Goal: Information Seeking & Learning: Check status

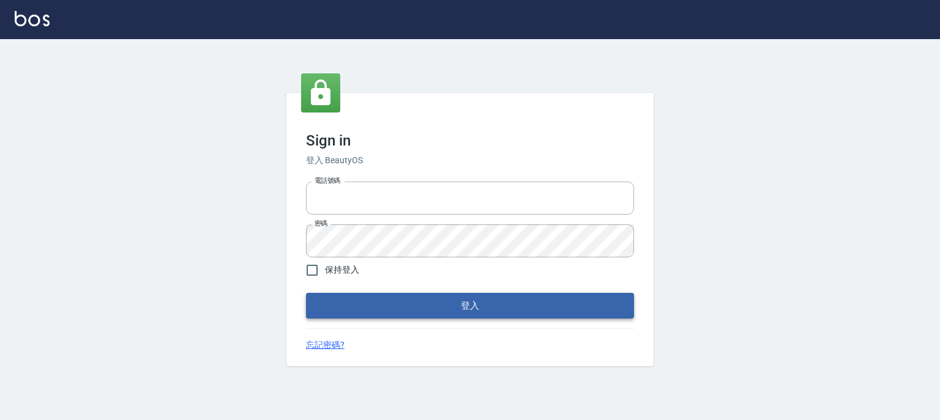
type input "0910967130"
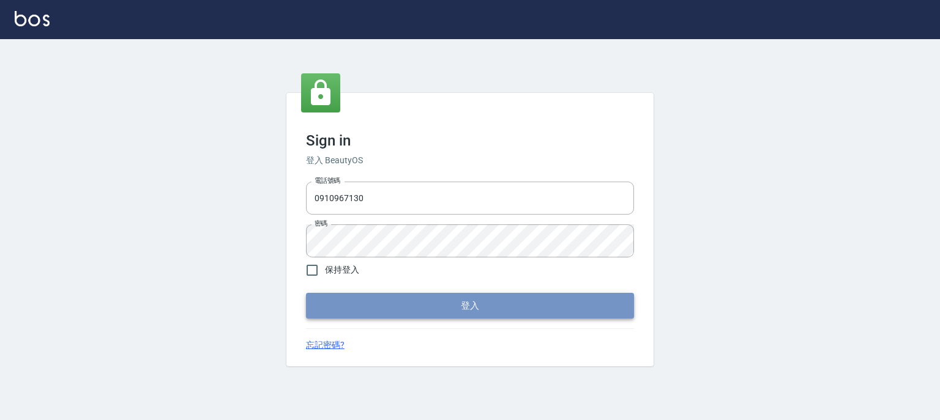
click at [502, 316] on button "登入" at bounding box center [470, 306] width 328 height 26
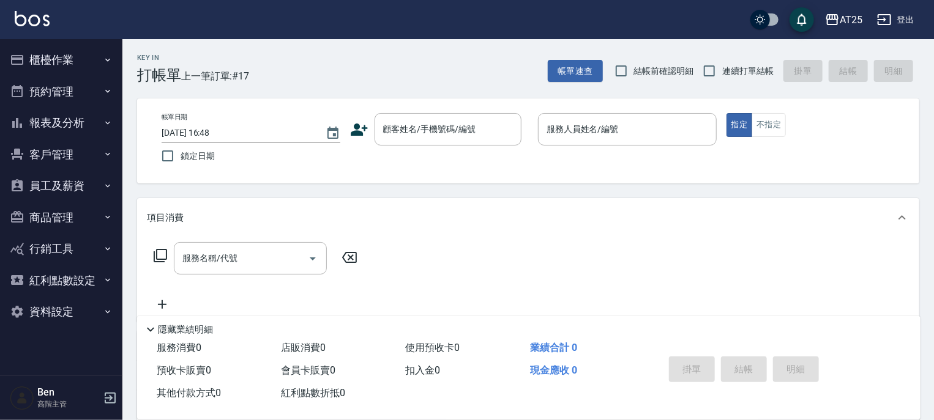
click at [76, 125] on button "報表及分析" at bounding box center [61, 123] width 113 height 32
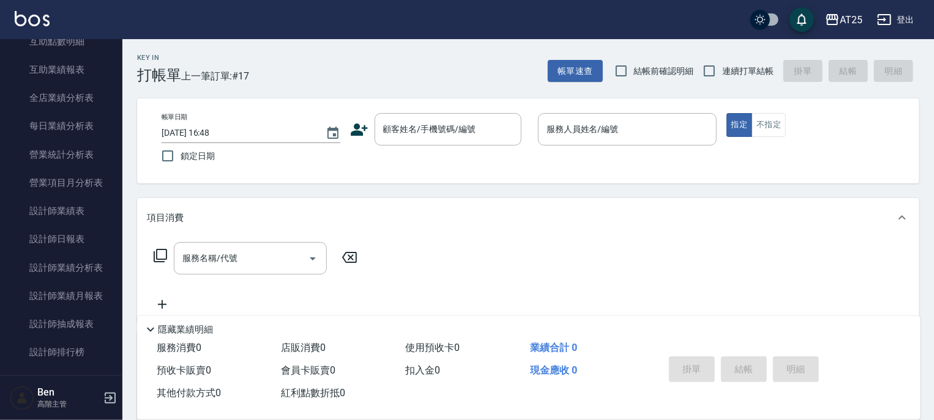
scroll to position [441, 0]
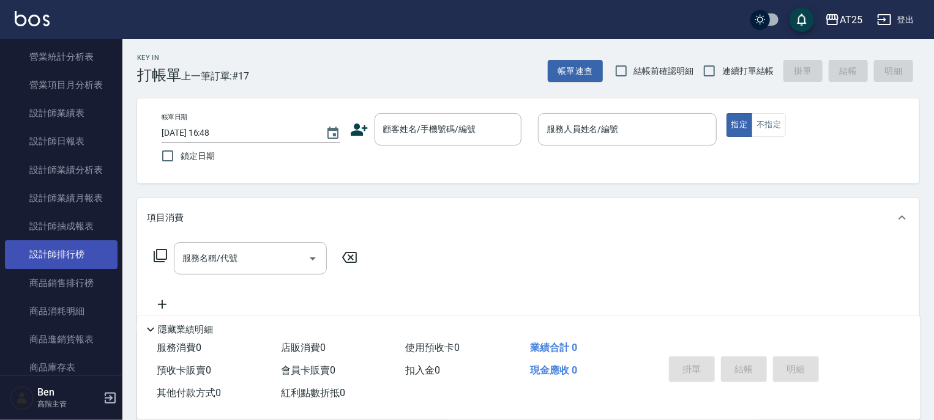
click at [87, 259] on link "設計師排行榜" at bounding box center [61, 254] width 113 height 28
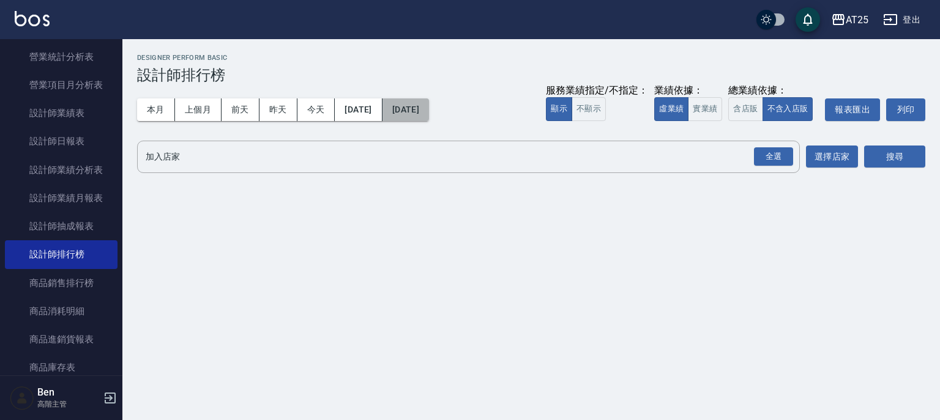
click at [429, 113] on button "[DATE]" at bounding box center [405, 110] width 47 height 23
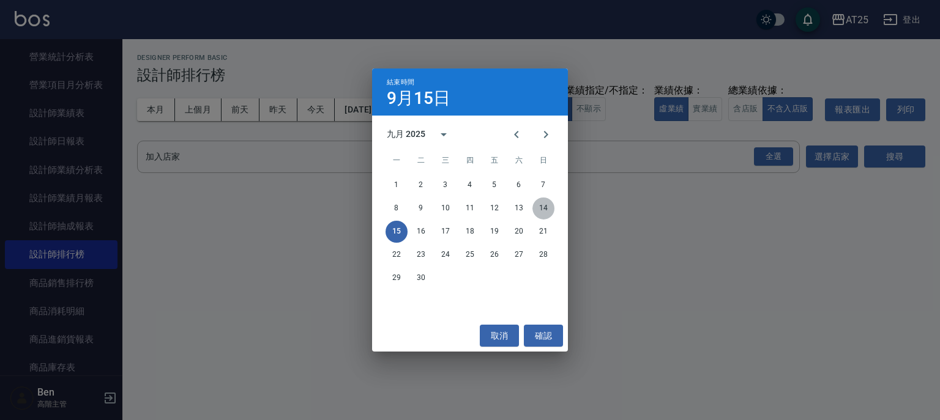
click at [536, 208] on button "14" at bounding box center [543, 209] width 22 height 22
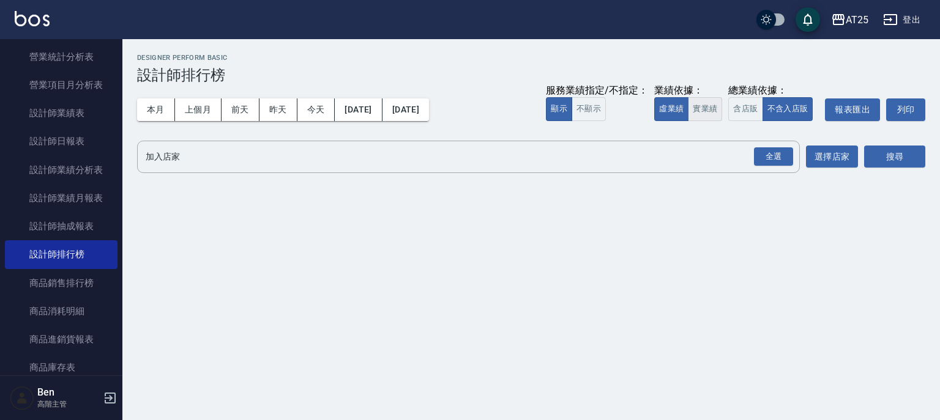
click at [702, 103] on button "實業績" at bounding box center [705, 109] width 34 height 24
click at [839, 149] on button "選擇店家" at bounding box center [832, 157] width 52 height 23
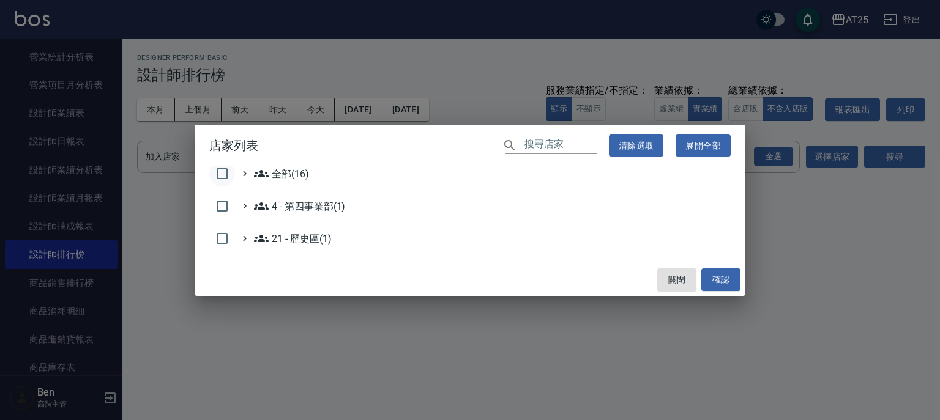
click at [219, 174] on input "checkbox" at bounding box center [222, 174] width 26 height 26
checkbox input "true"
click at [731, 279] on button "確認" at bounding box center [720, 280] width 39 height 23
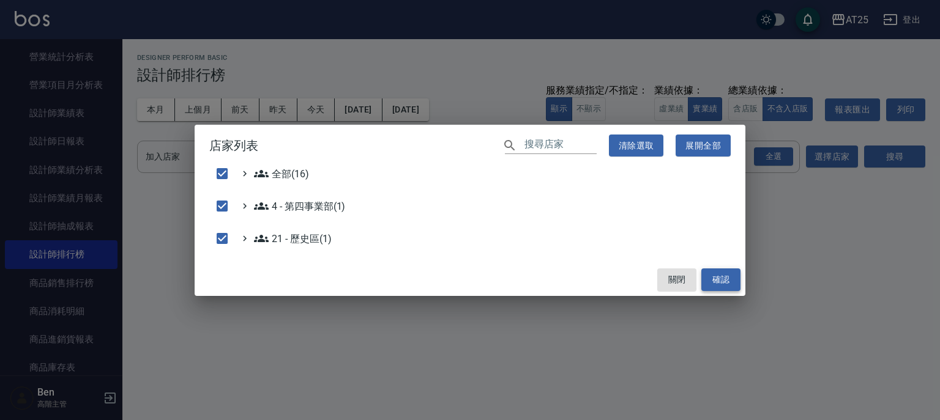
checkbox input "false"
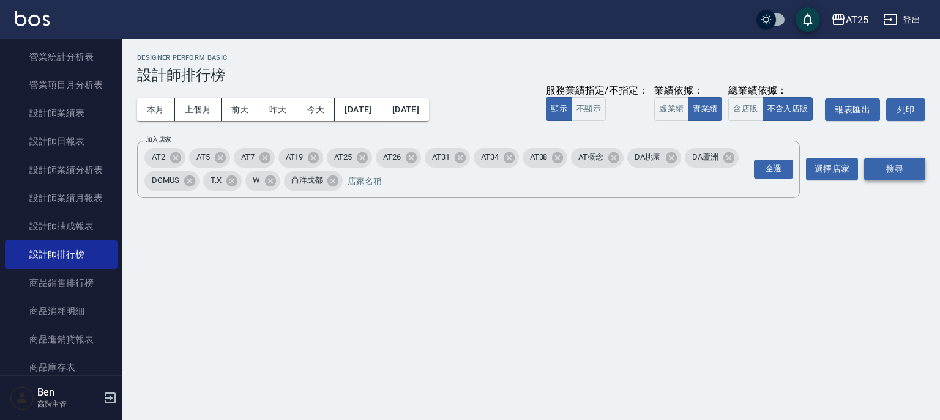
click at [896, 169] on button "搜尋" at bounding box center [894, 169] width 61 height 23
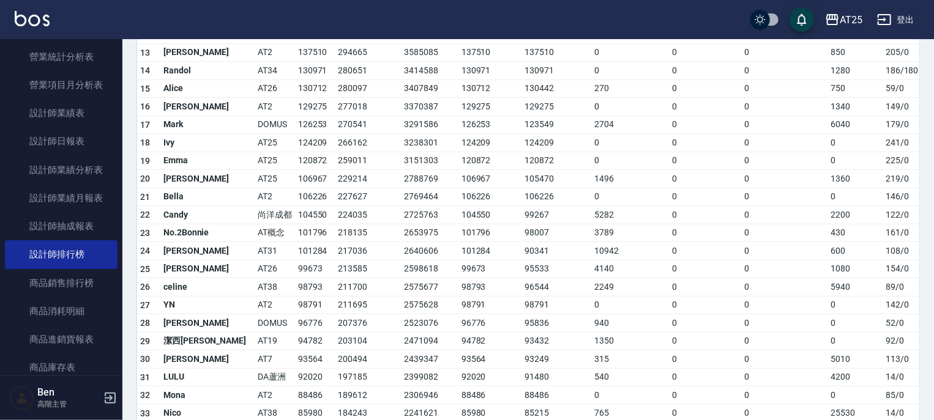
scroll to position [343, 0]
